Goal: Task Accomplishment & Management: Manage account settings

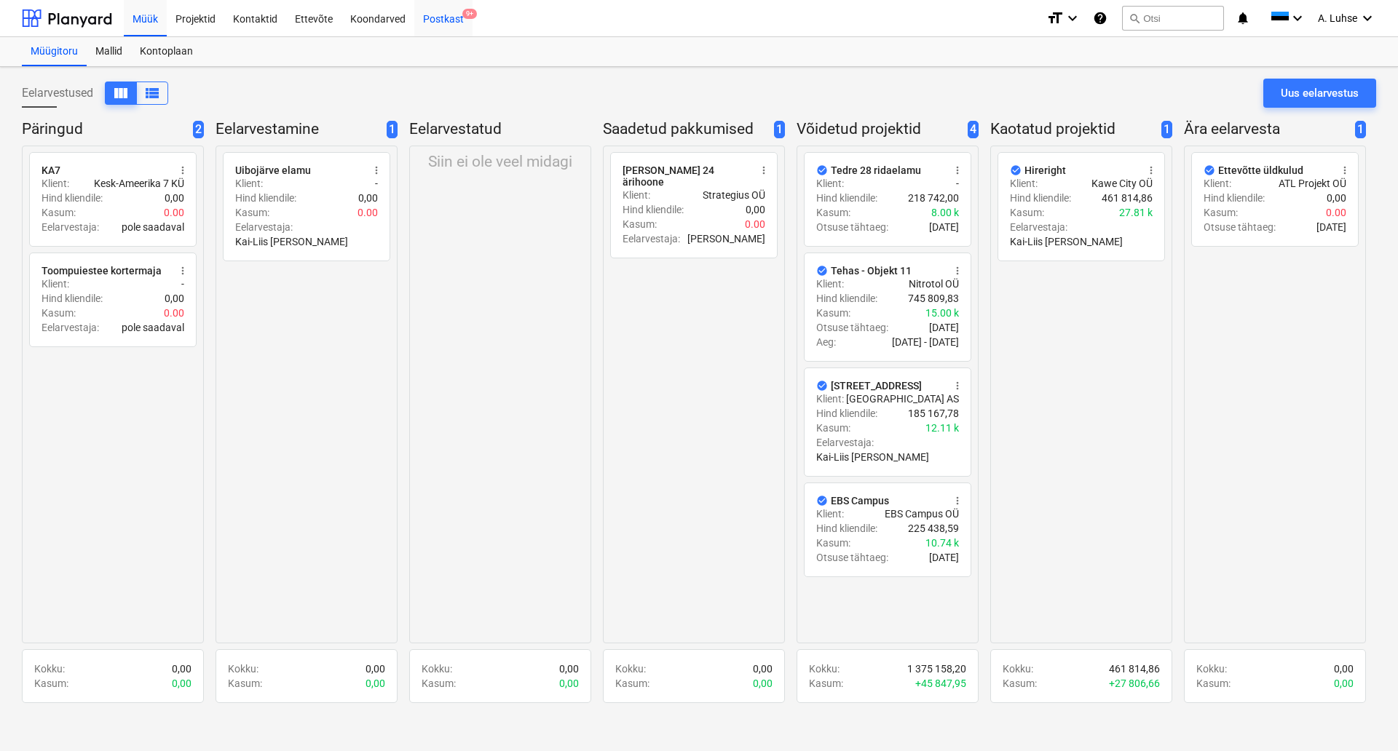
click at [439, 17] on div "Postkast 9+" at bounding box center [443, 17] width 58 height 37
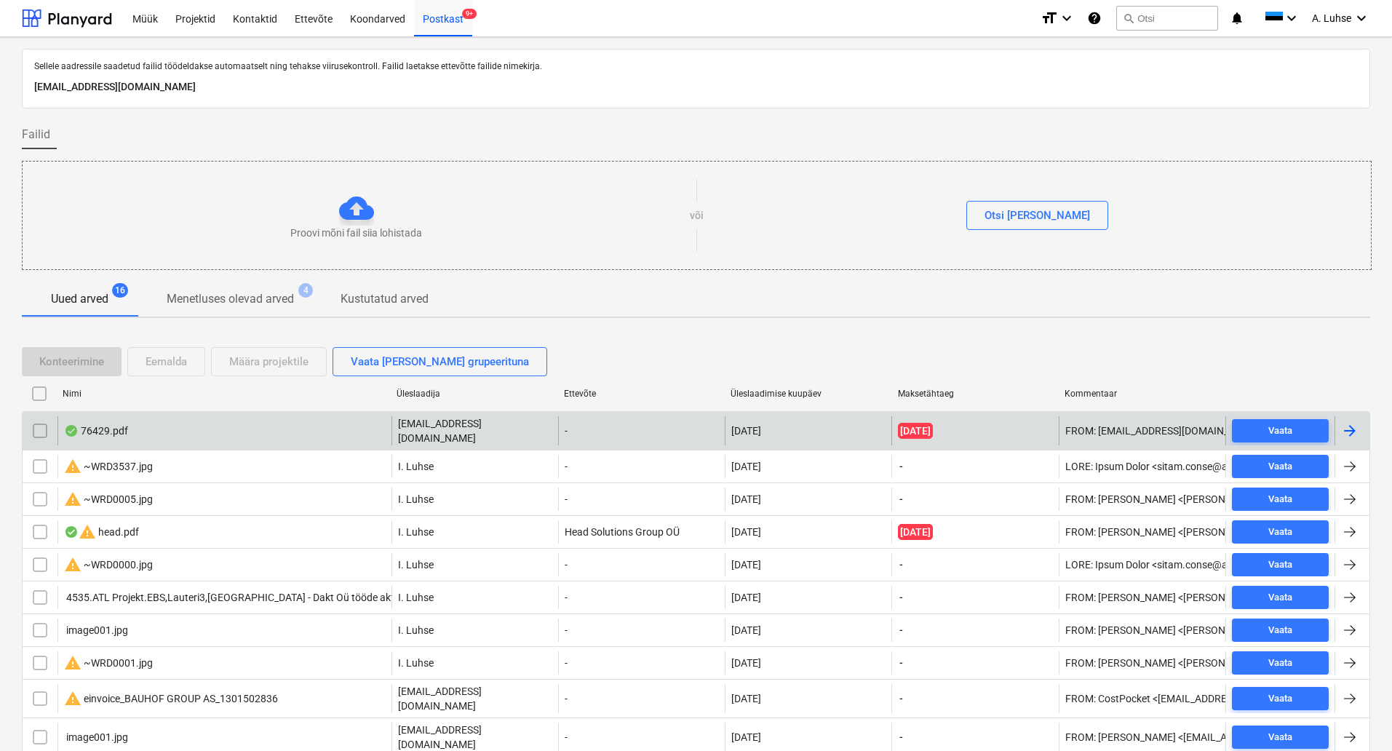
click at [302, 429] on div "76429.pdf" at bounding box center [225, 430] width 334 height 29
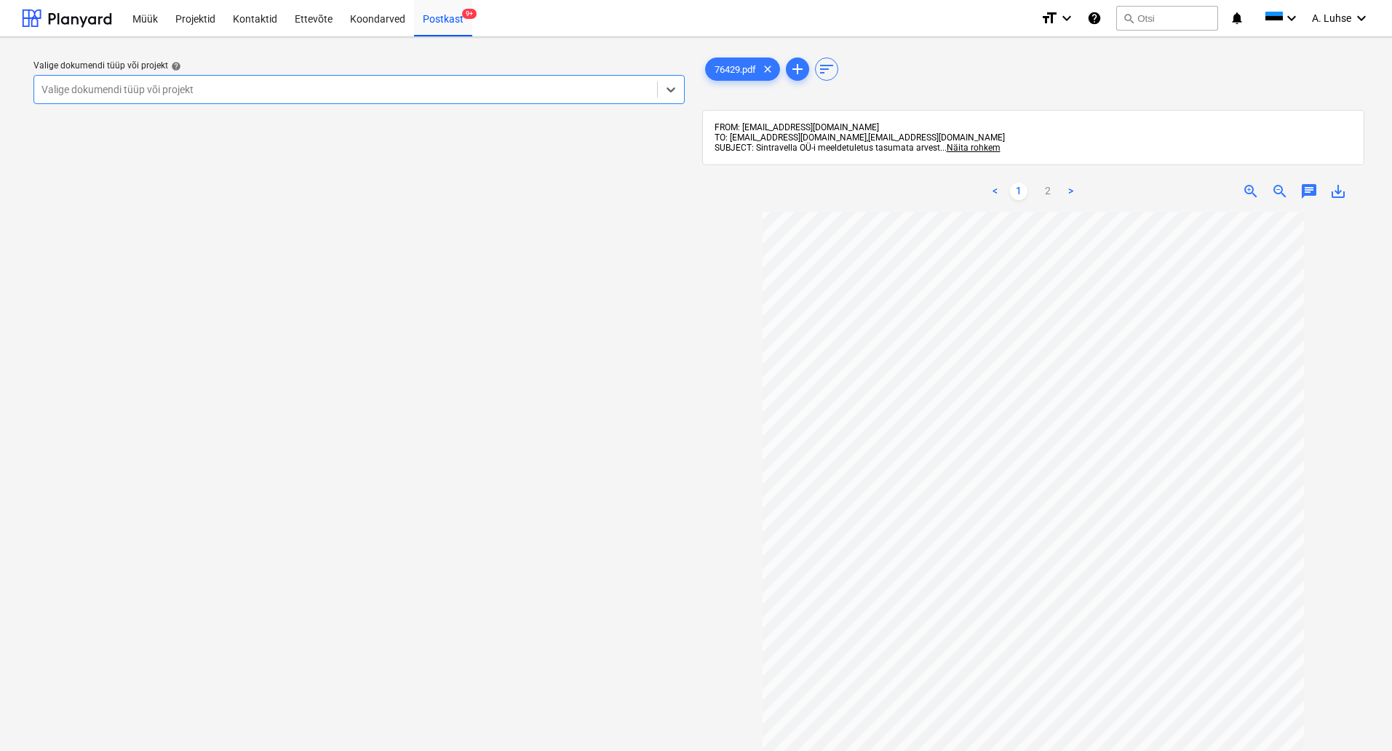
scroll to position [58, 0]
click at [1049, 191] on link "2" at bounding box center [1047, 191] width 17 height 17
click at [572, 92] on div at bounding box center [345, 89] width 609 height 15
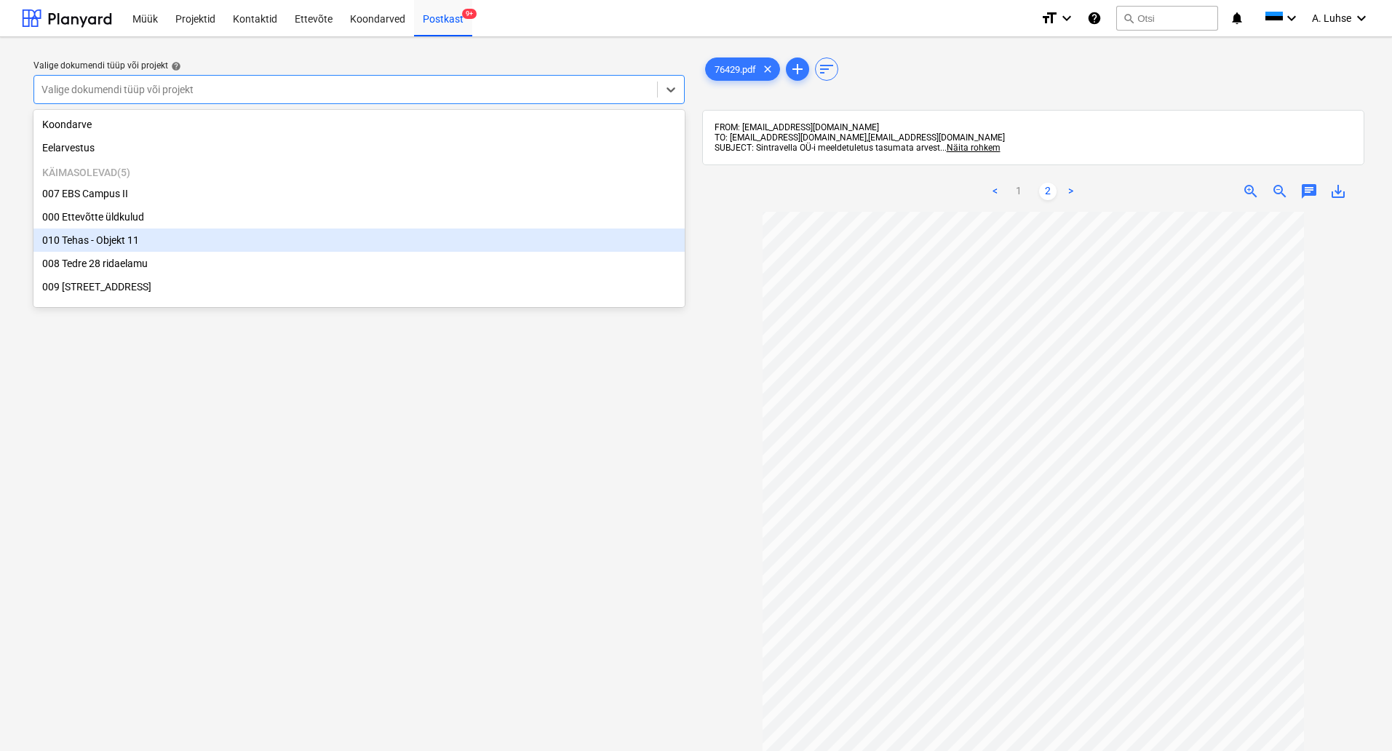
click at [504, 252] on div "010 Tehas - Objekt 11" at bounding box center [358, 240] width 651 height 23
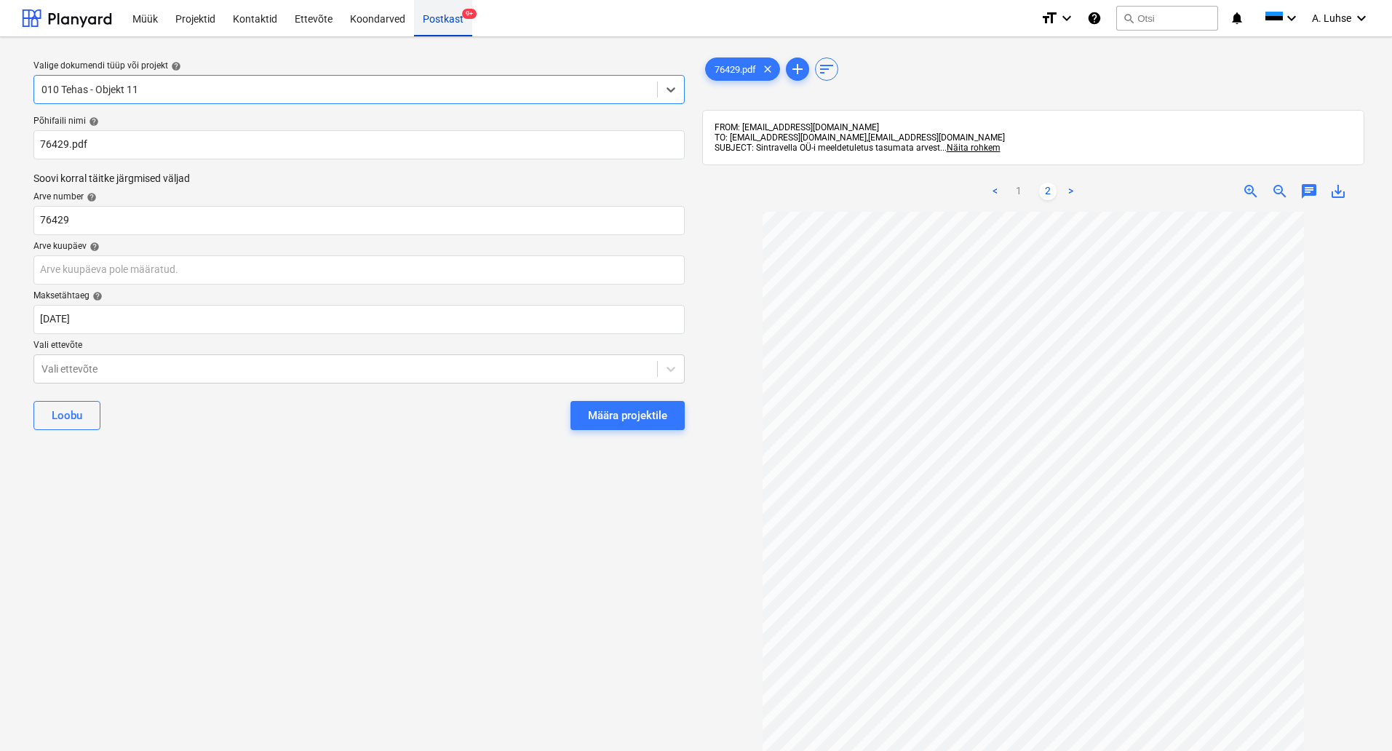
click at [440, 20] on div "Postkast 9+" at bounding box center [443, 17] width 58 height 37
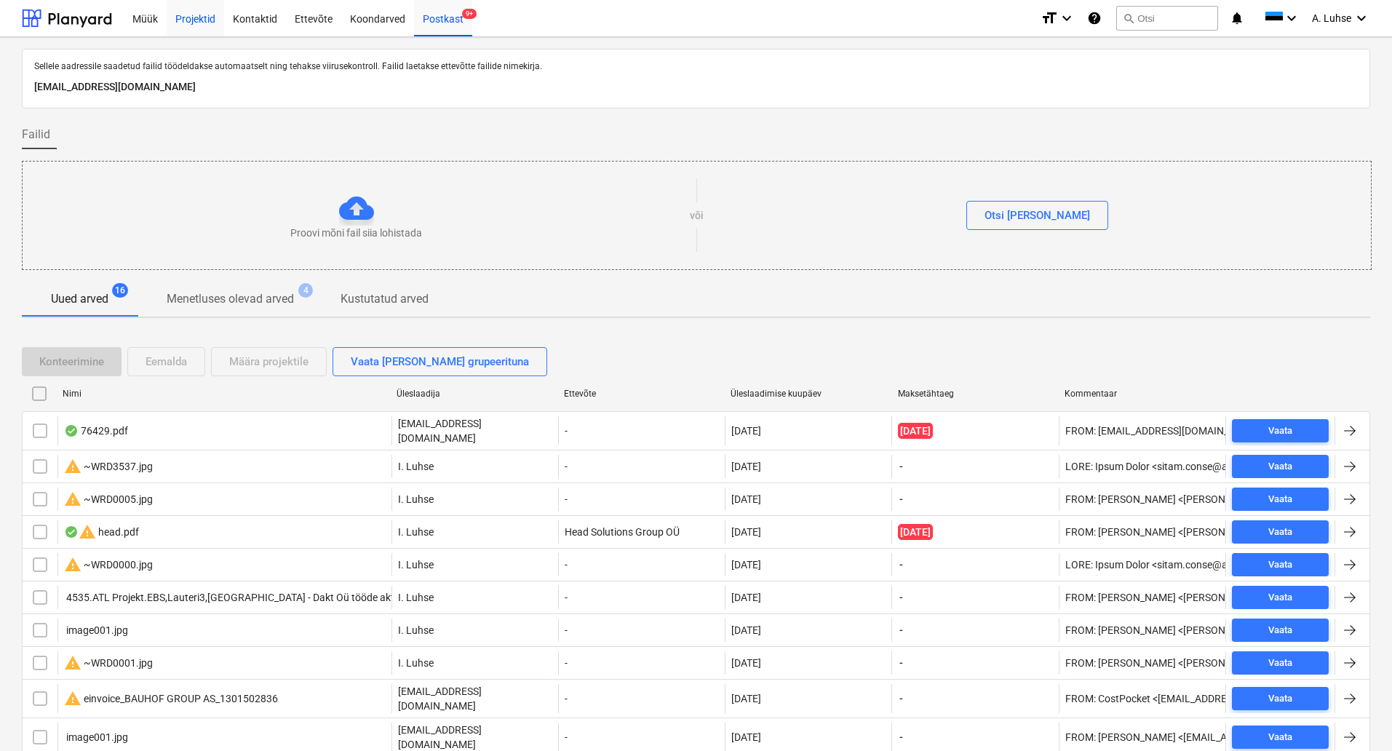
click at [156, 17] on div "Müük" at bounding box center [145, 17] width 43 height 37
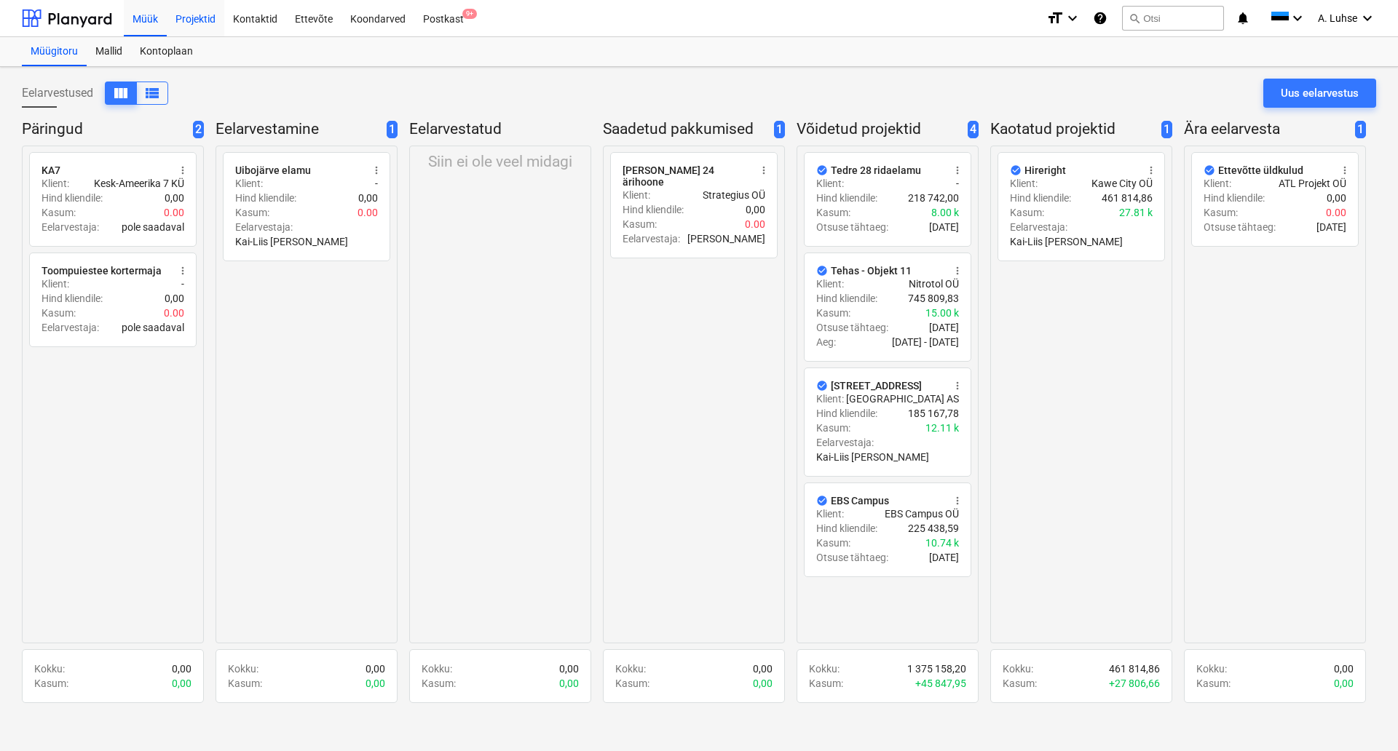
click at [189, 17] on div "Projektid" at bounding box center [196, 17] width 58 height 37
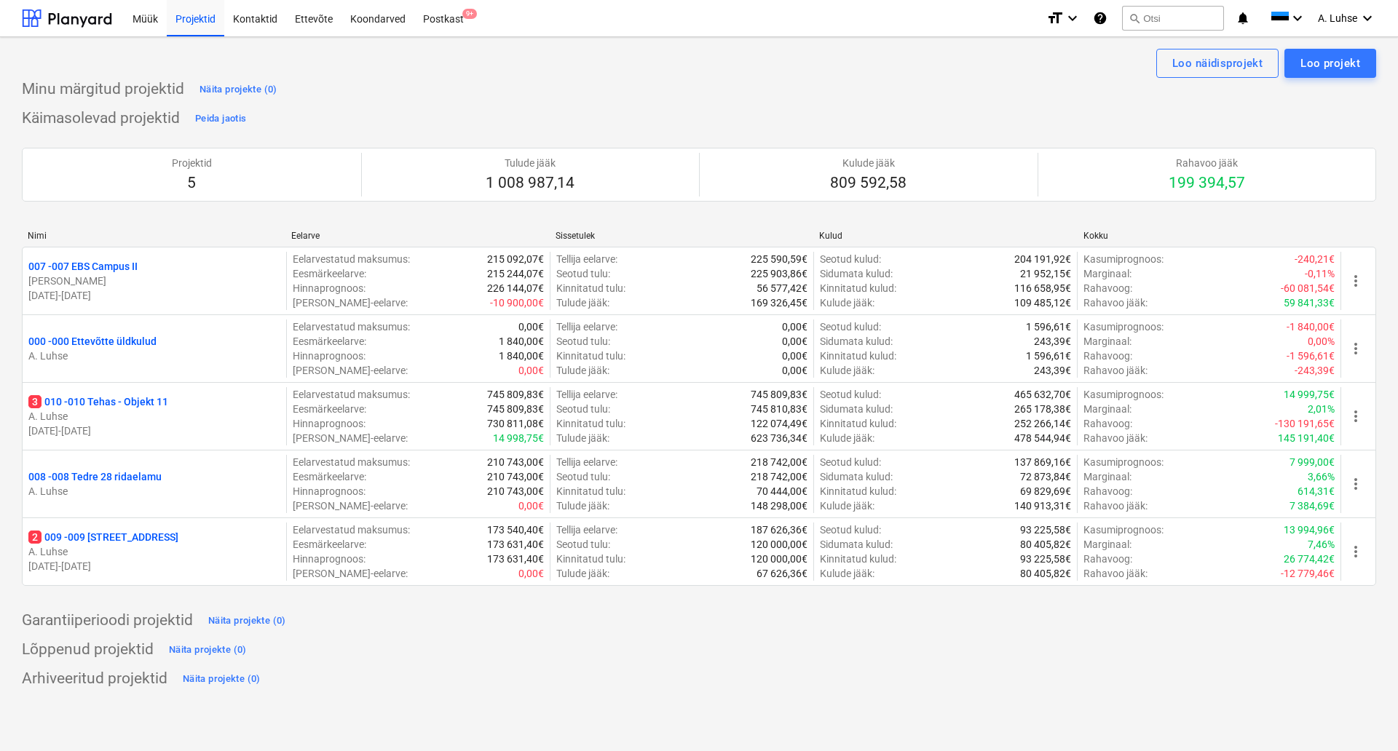
click at [160, 405] on p "3 010 - 010 Tehas - Objekt 11" at bounding box center [98, 402] width 140 height 15
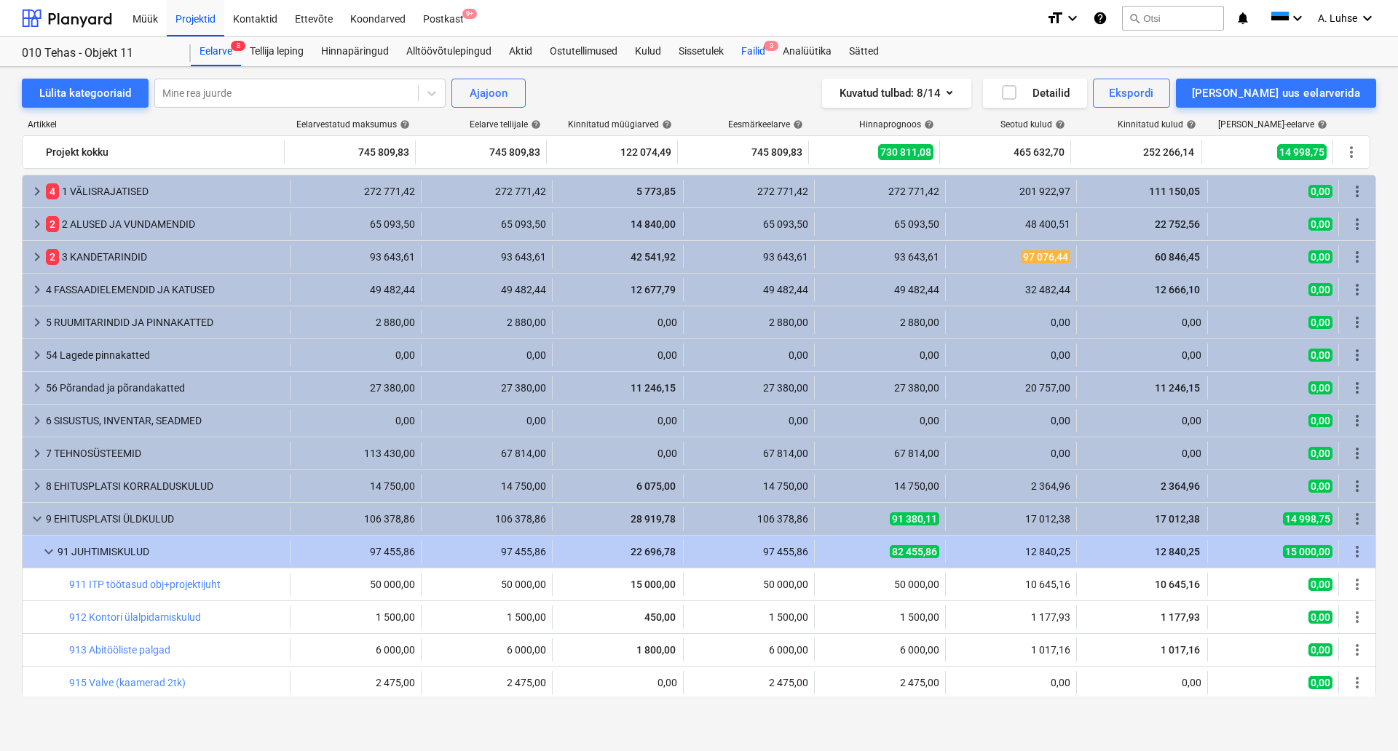
click at [760, 54] on div "Failid 3" at bounding box center [752, 51] width 41 height 29
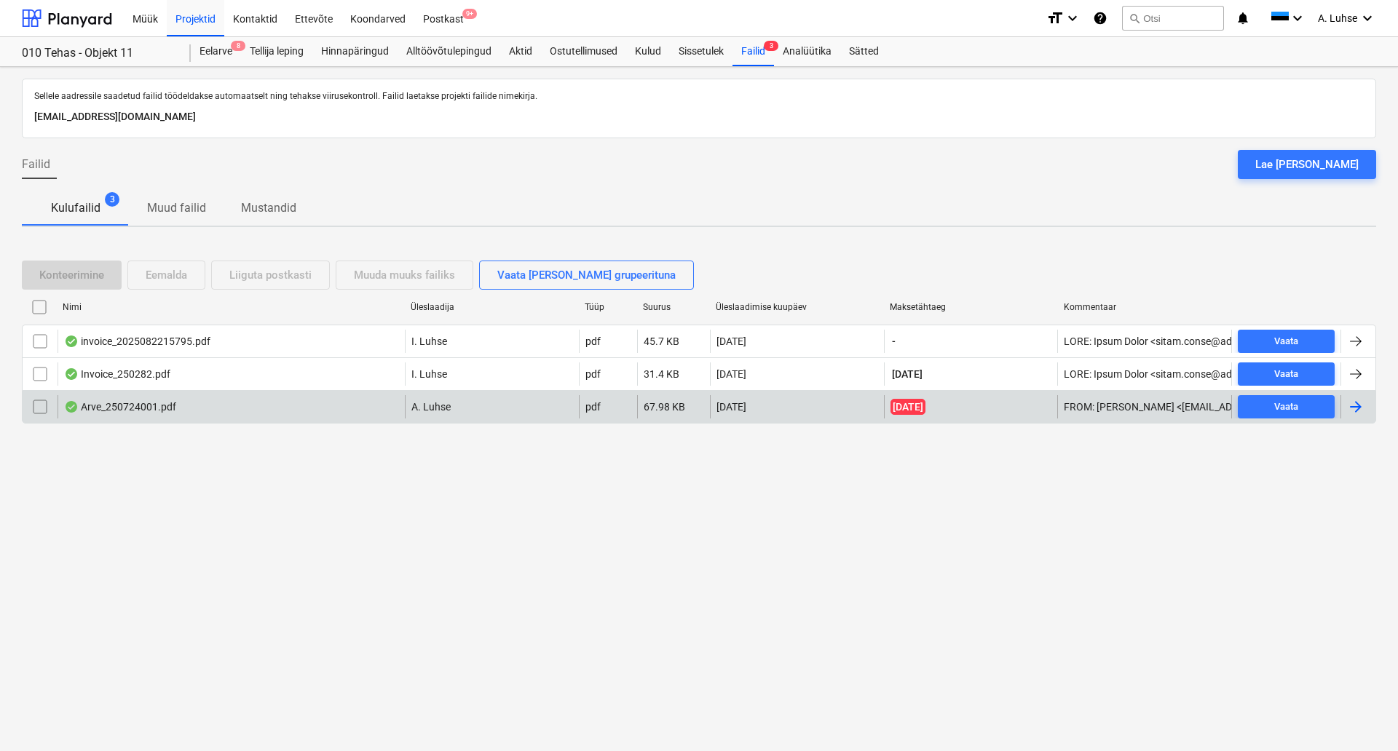
click at [289, 410] on div "Arve_250724001.pdf" at bounding box center [231, 406] width 347 height 23
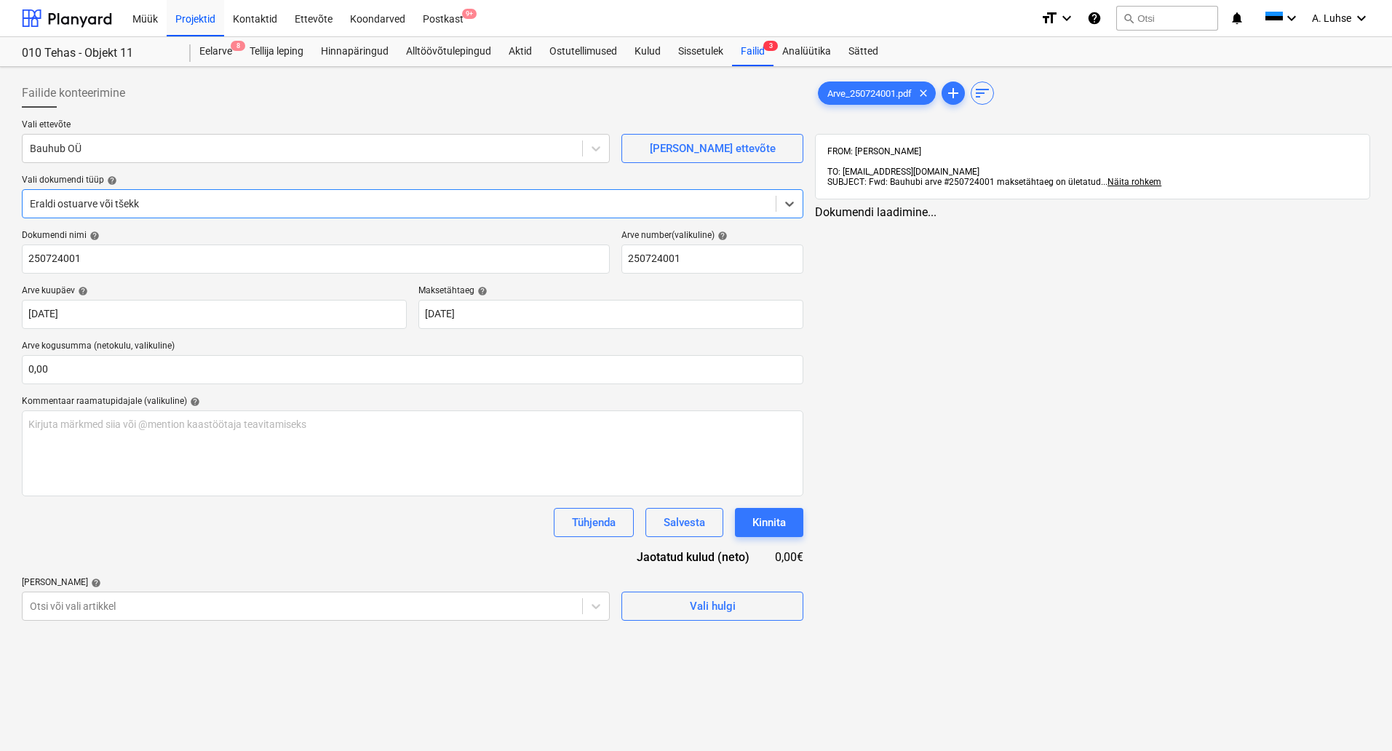
type input "250724001"
type input "[DATE]"
click at [761, 52] on div "Failid 3" at bounding box center [752, 51] width 41 height 29
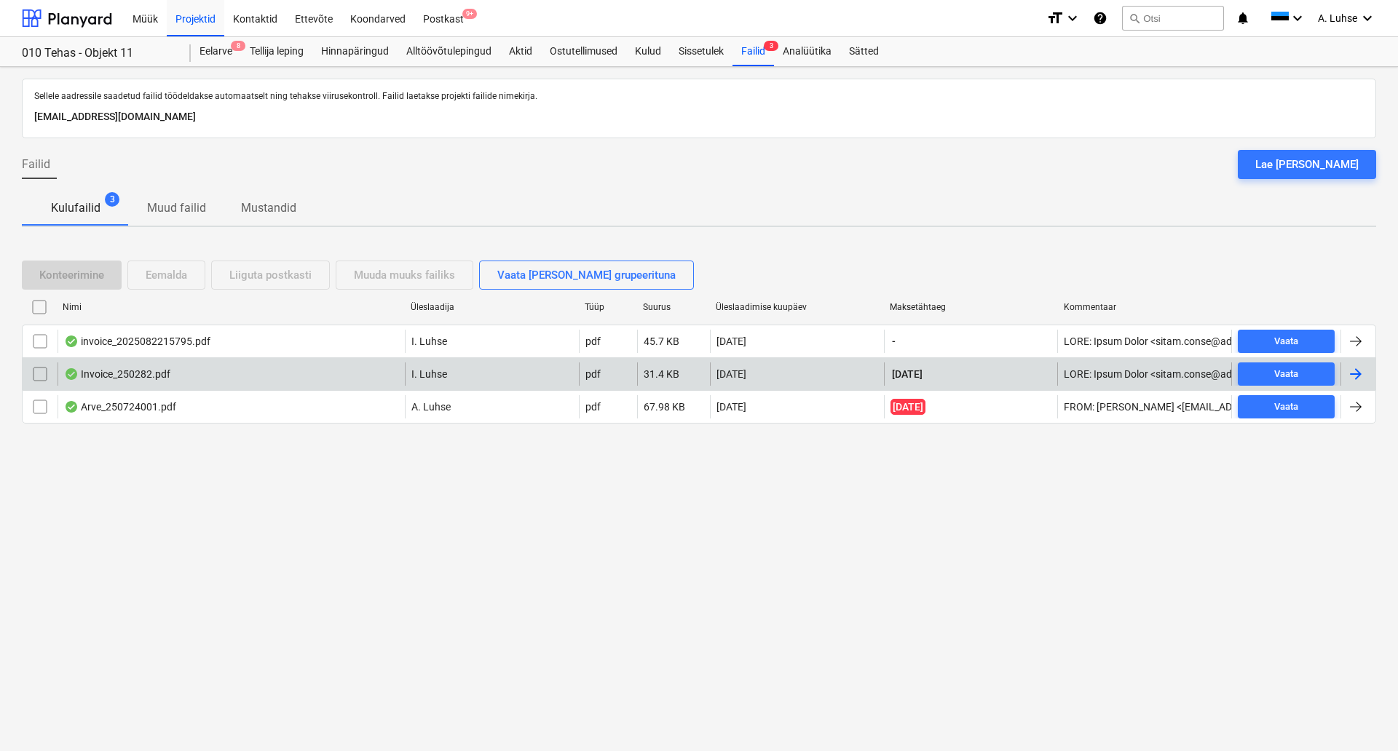
click at [301, 371] on div "Invoice_250282.pdf" at bounding box center [231, 373] width 347 height 23
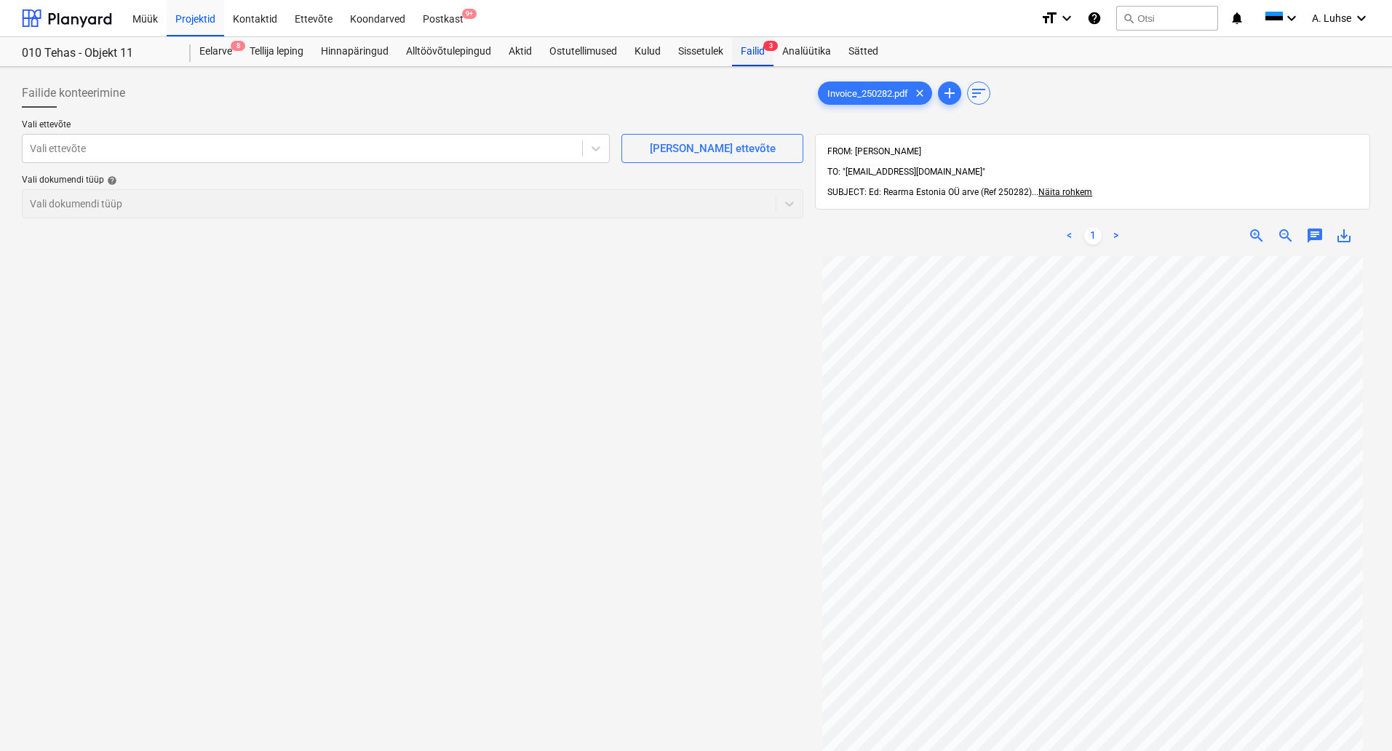
click at [756, 55] on div "Failid 3" at bounding box center [752, 51] width 41 height 29
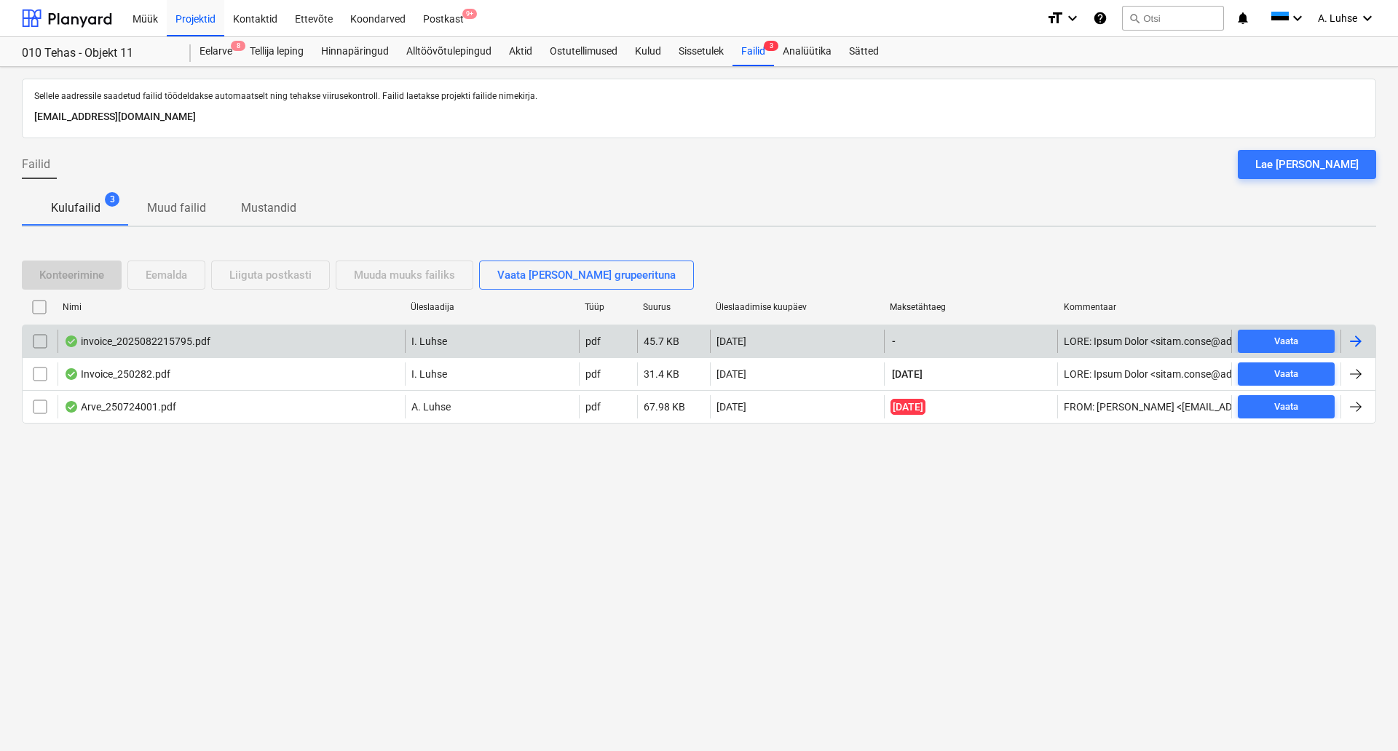
click at [349, 343] on div "invoice_2025082215795.pdf" at bounding box center [231, 341] width 347 height 23
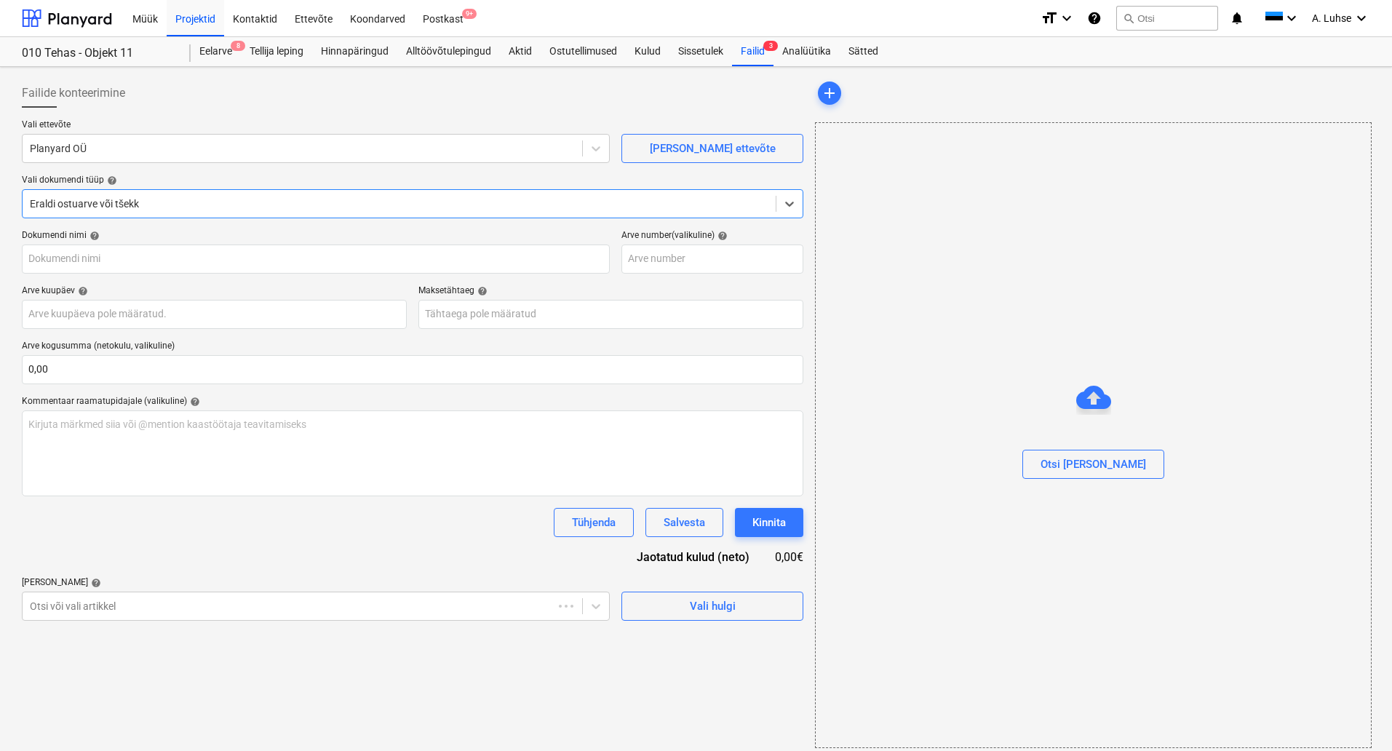
type input "2025082215795"
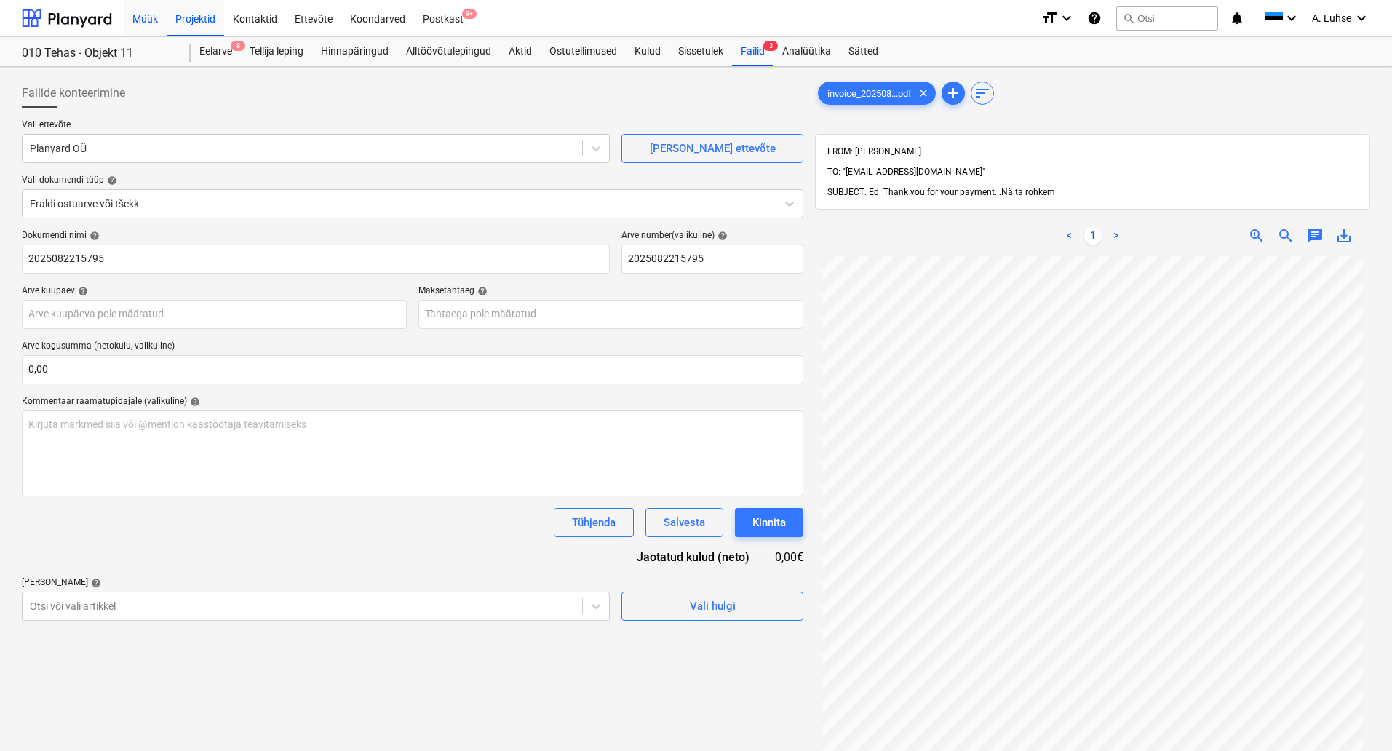
click at [136, 15] on div "Müük" at bounding box center [145, 17] width 43 height 37
